Goal: Check status: Check status

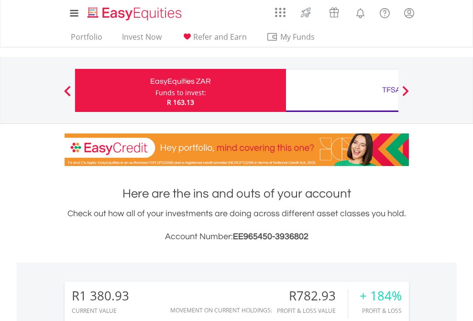
scroll to position [92, 150]
click at [155, 90] on div "Funds to invest:" at bounding box center [180, 93] width 51 height 10
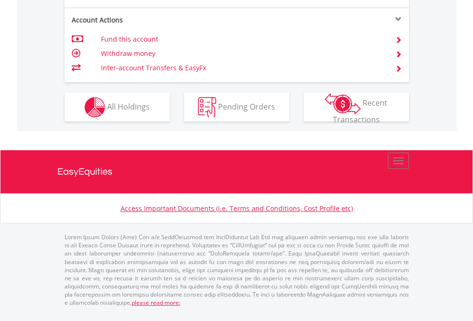
scroll to position [936, 0]
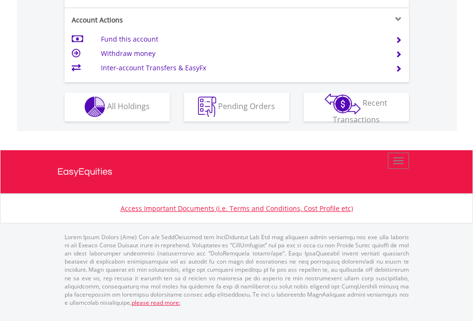
scroll to position [815, 0]
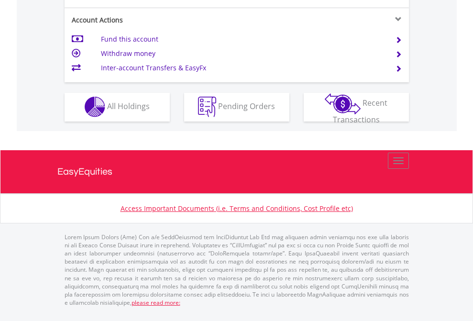
scroll to position [69, 0]
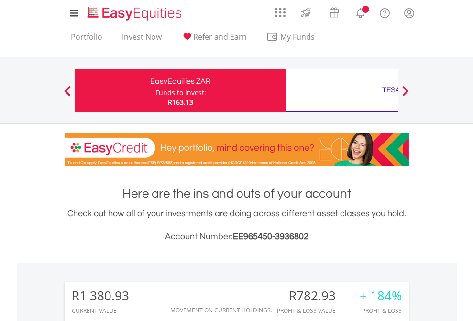
scroll to position [92, 150]
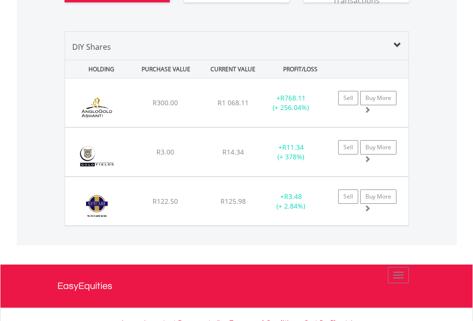
scroll to position [1102, 0]
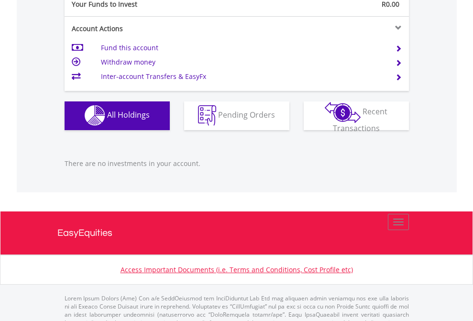
scroll to position [947, 0]
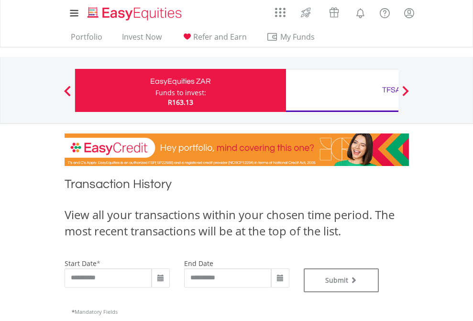
type input "**********"
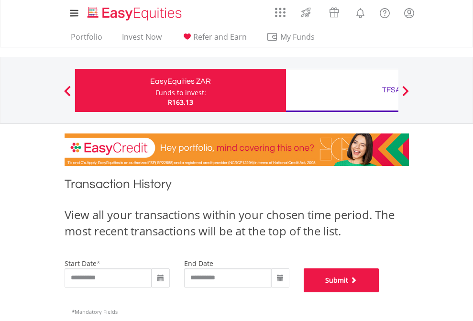
click at [379, 292] on button "Submit" at bounding box center [342, 280] width 76 height 24
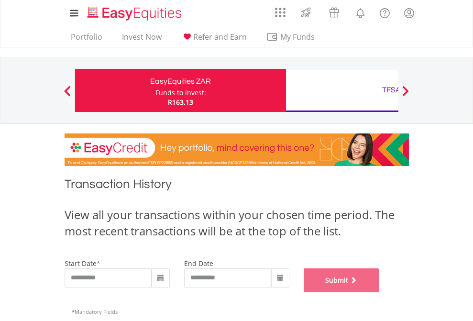
scroll to position [388, 0]
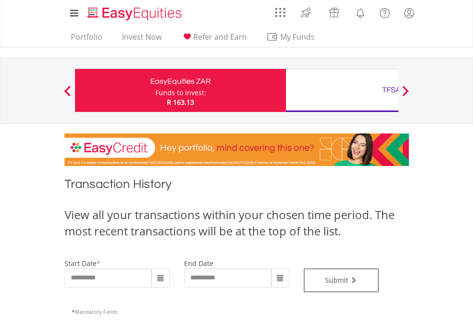
click at [342, 90] on div "TFSA" at bounding box center [391, 89] width 199 height 13
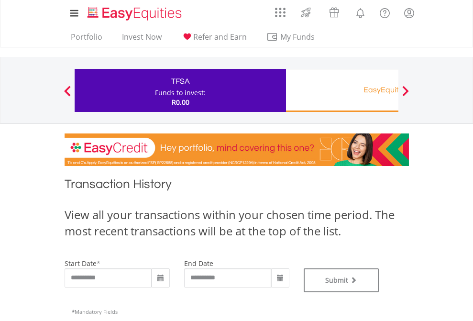
type input "**********"
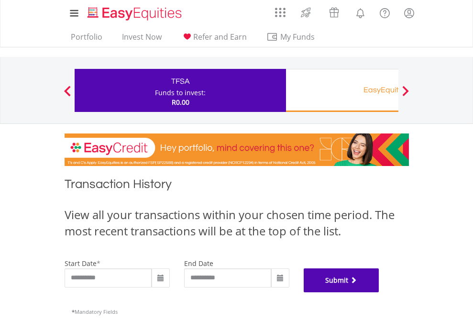
click at [379, 292] on button "Submit" at bounding box center [342, 280] width 76 height 24
